Goal: Transaction & Acquisition: Purchase product/service

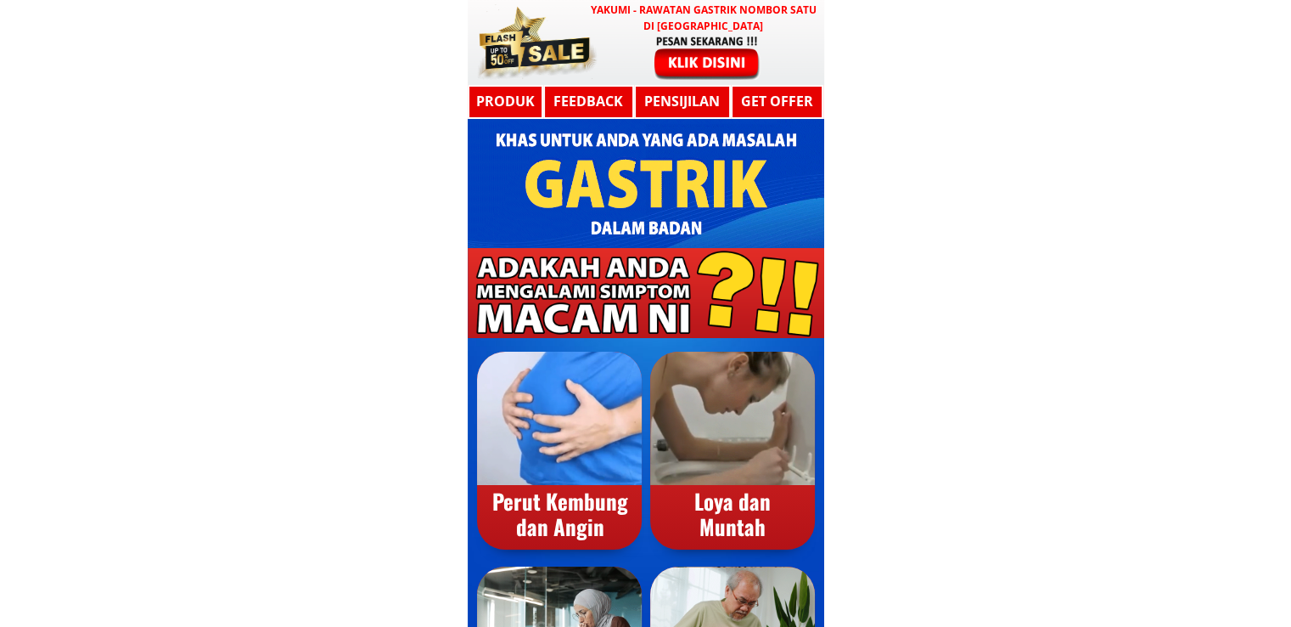
click at [721, 59] on div at bounding box center [707, 57] width 139 height 46
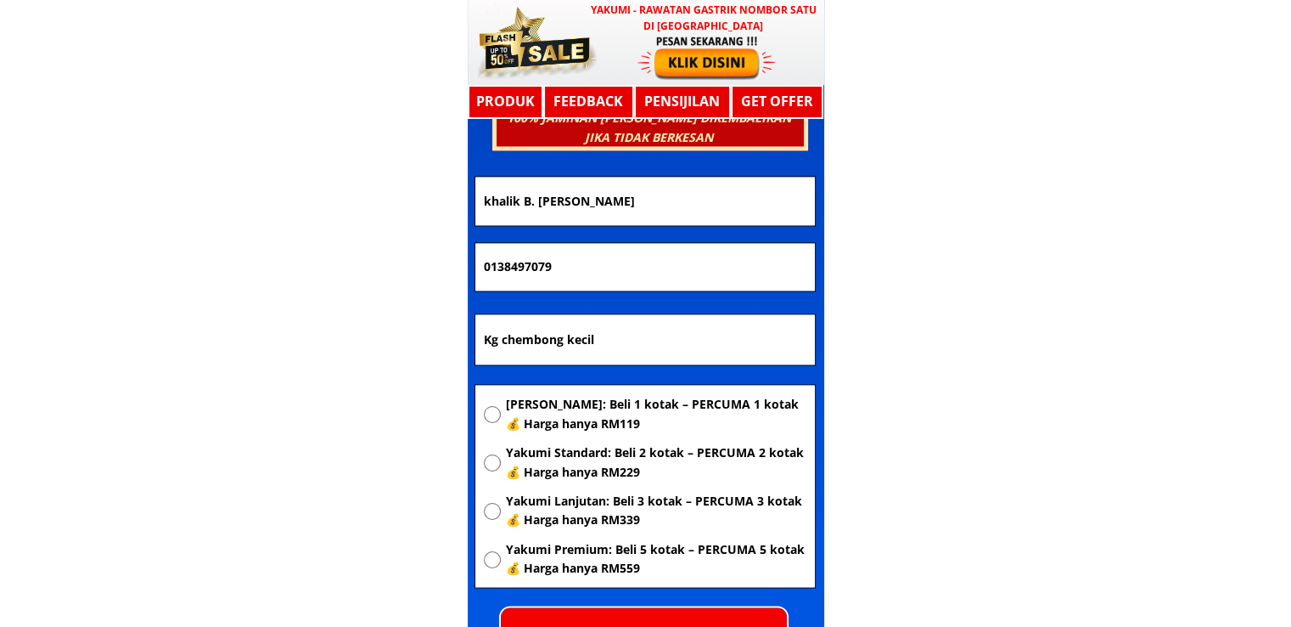
scroll to position [9091, 0]
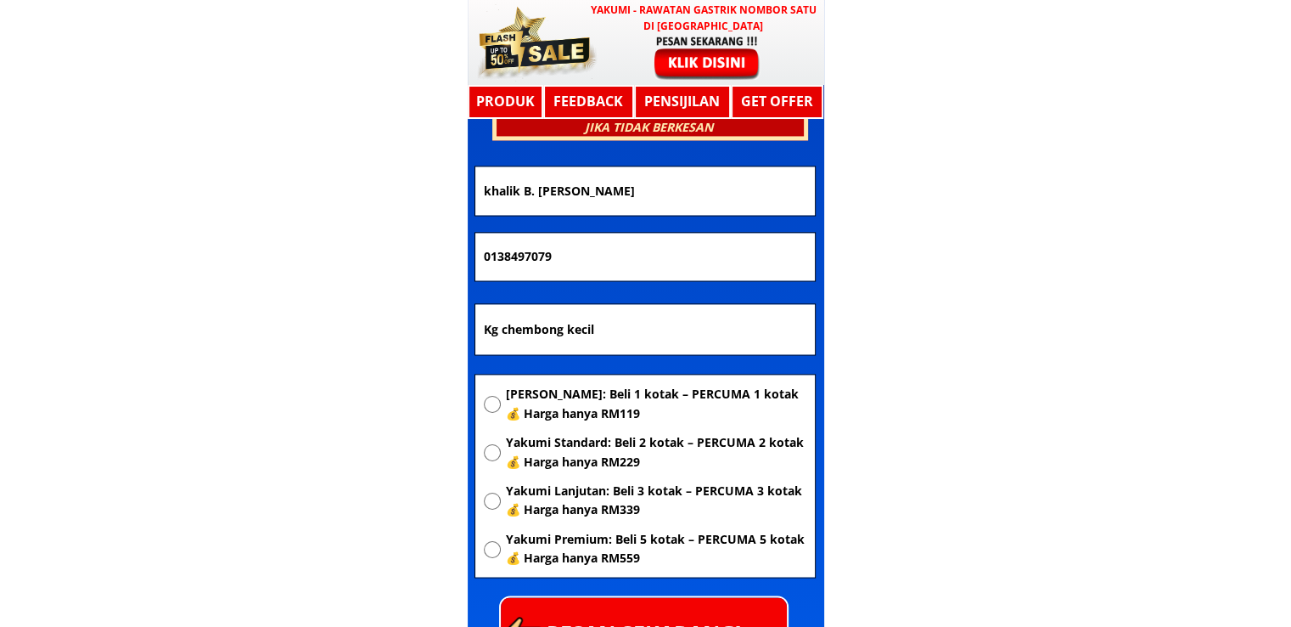
click at [571, 446] on span "Yakumi Standard: Beli 2 kotak – PERCUMA 2 kotak 💰 Harga hanya RM229" at bounding box center [655, 452] width 301 height 38
radio input "true"
drag, startPoint x: 647, startPoint y: 330, endPoint x: 222, endPoint y: 358, distance: 426.3
paste input "linik Kesihatan Pusa"
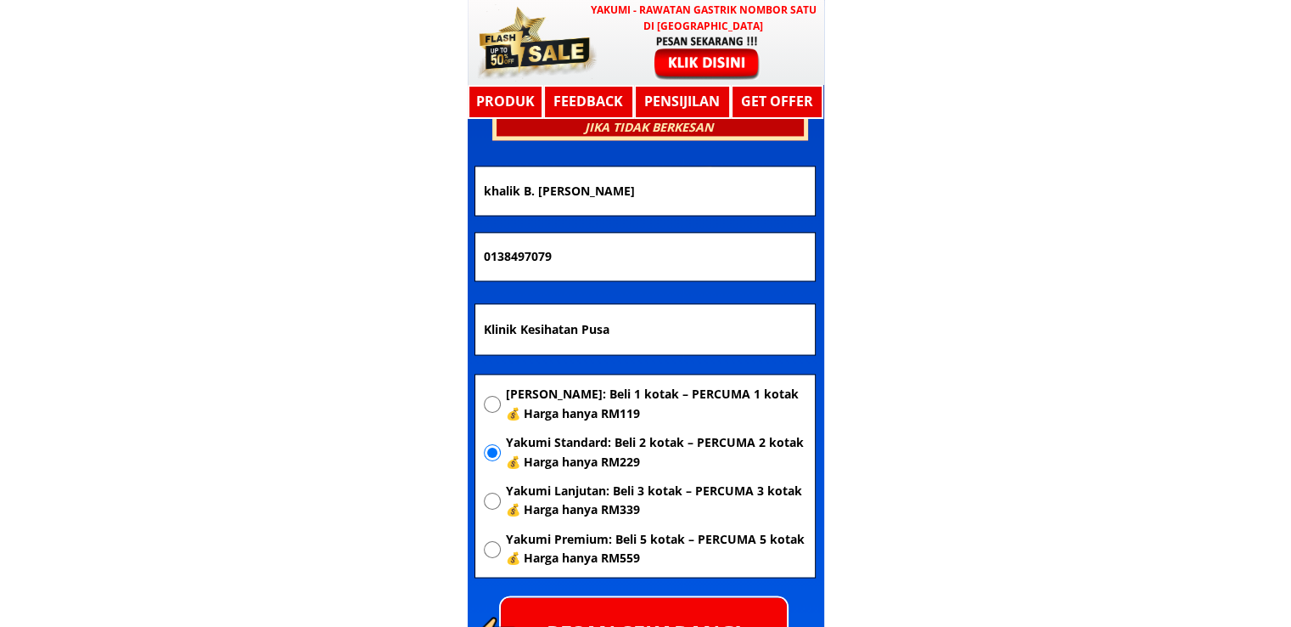
type input "Klinik Kesihatan Pusa"
drag, startPoint x: 528, startPoint y: 255, endPoint x: 103, endPoint y: 283, distance: 426.3
paste input "68089713"
type input "0168089713"
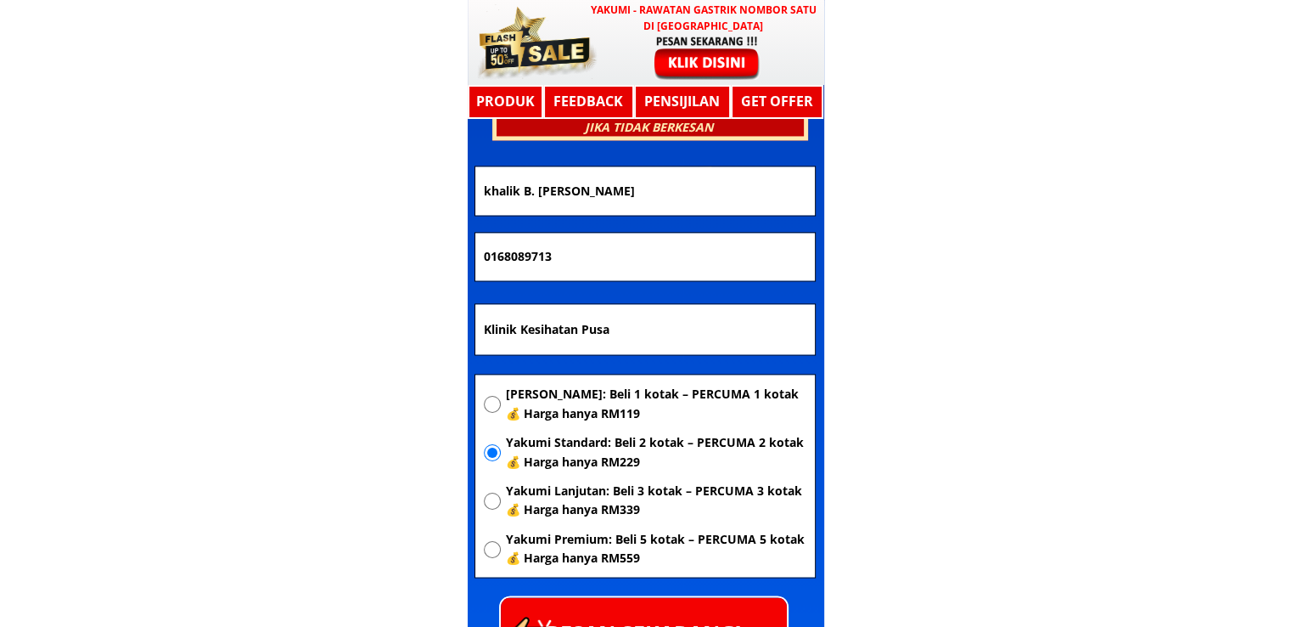
drag, startPoint x: 659, startPoint y: 194, endPoint x: 242, endPoint y: 233, distance: 418.7
paste input "[PERSON_NAME]"
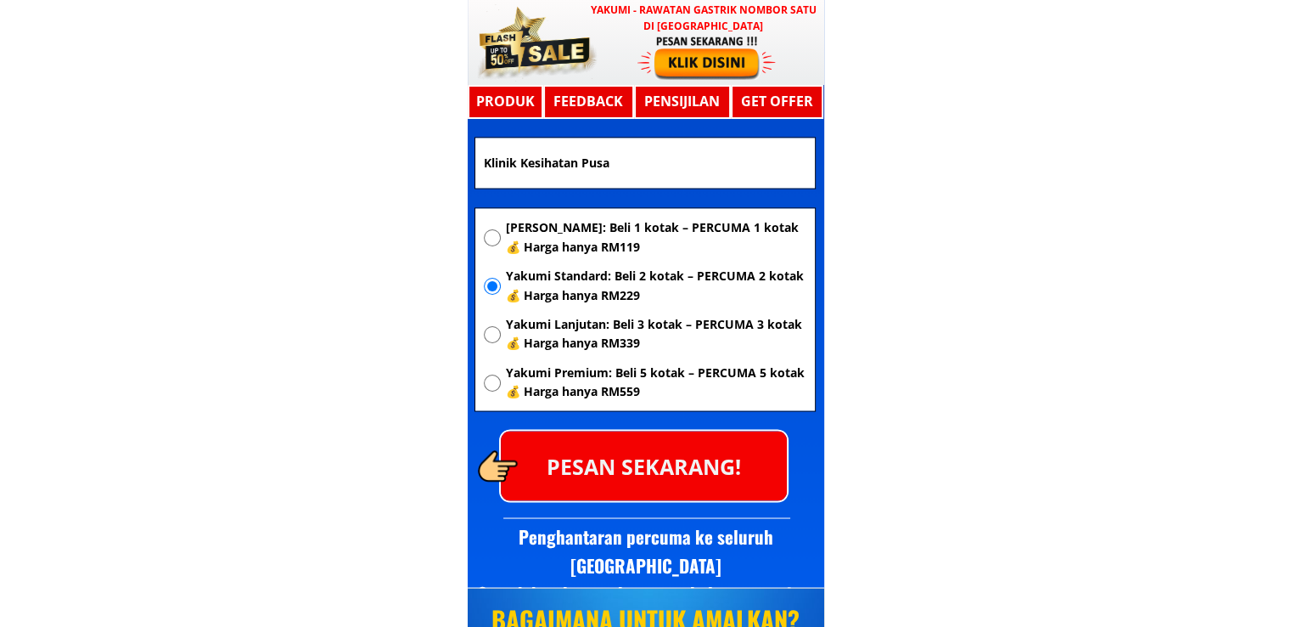
scroll to position [9261, 0]
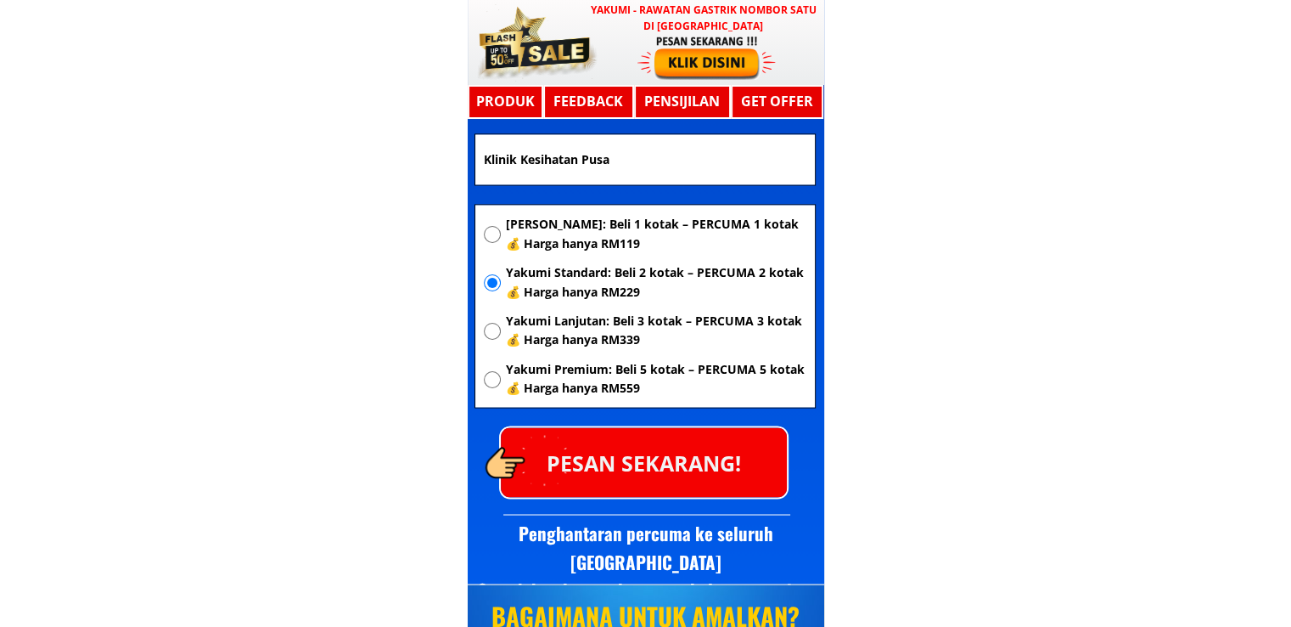
type input "[PERSON_NAME]"
click at [685, 459] on p "PESAN SEKARANG!" at bounding box center [644, 461] width 286 height 69
